Goal: Task Accomplishment & Management: Manage account settings

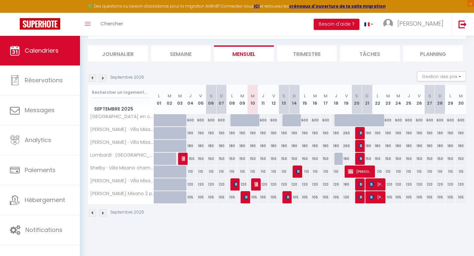
scroll to position [36, 0]
click at [256, 172] on img at bounding box center [257, 171] width 5 height 5
select select "OK"
select select "KO"
select select "0"
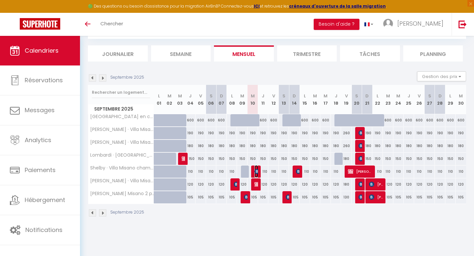
select select "0"
select select "1"
select select
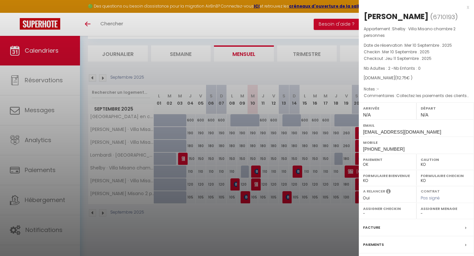
click at [468, 8] on div "x" at bounding box center [414, 7] width 110 height 8
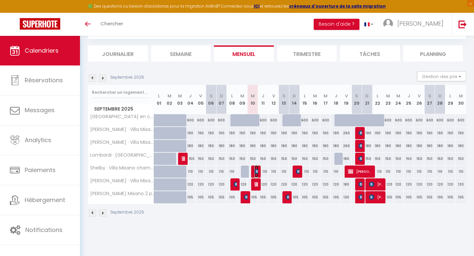
click at [256, 173] on img at bounding box center [257, 171] width 5 height 5
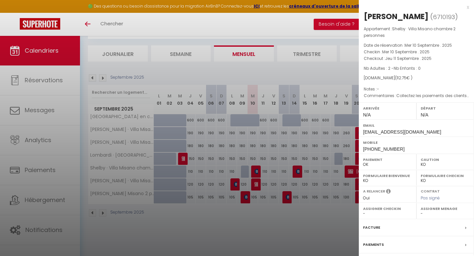
click at [469, 6] on div "x" at bounding box center [414, 7] width 110 height 8
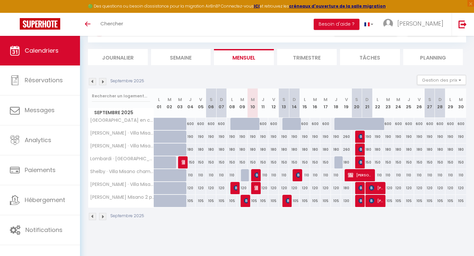
scroll to position [36, 0]
